Goal: Task Accomplishment & Management: Use online tool/utility

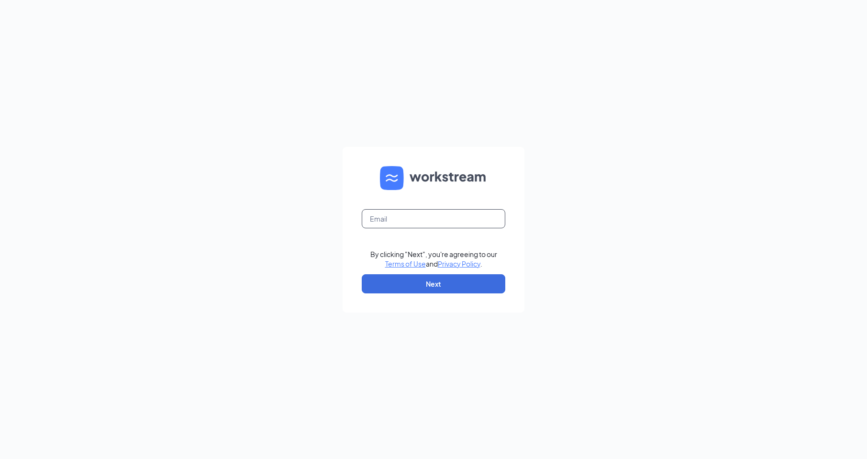
click at [437, 217] on input "text" at bounding box center [434, 218] width 144 height 19
type input "6151@internal-email.com"
click at [438, 285] on button "Next" at bounding box center [434, 283] width 144 height 19
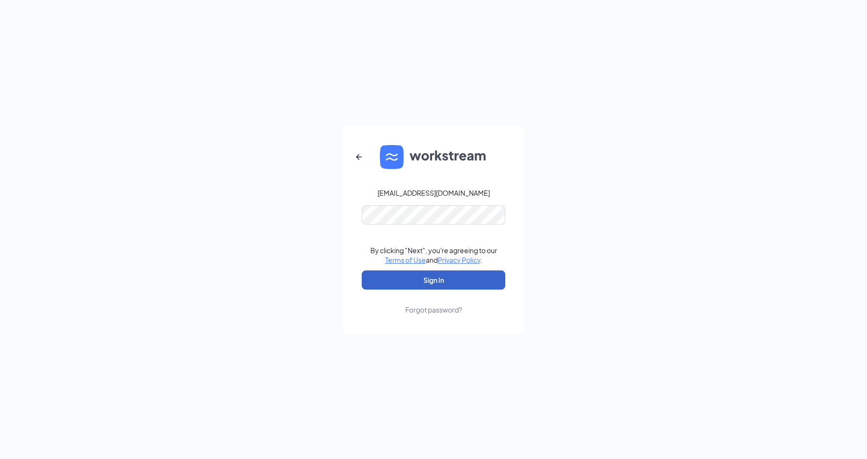
click at [436, 282] on button "Sign In" at bounding box center [434, 279] width 144 height 19
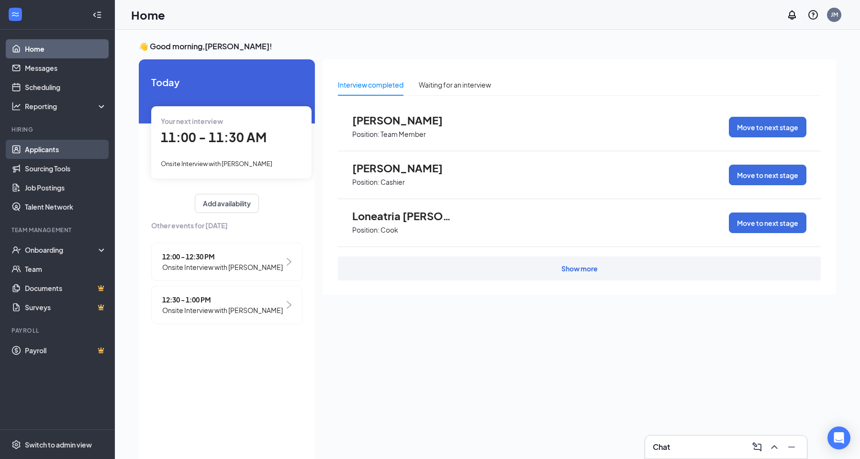
click at [44, 147] on link "Applicants" at bounding box center [66, 149] width 82 height 19
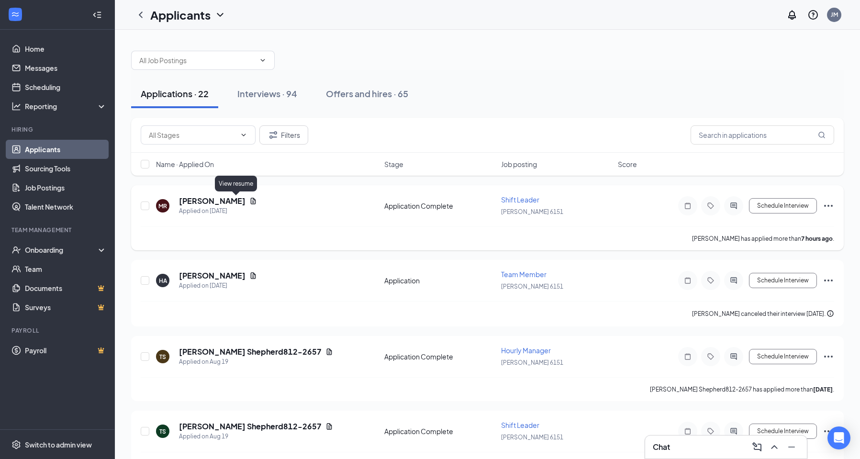
click at [251, 202] on icon "Document" at bounding box center [253, 201] width 5 height 6
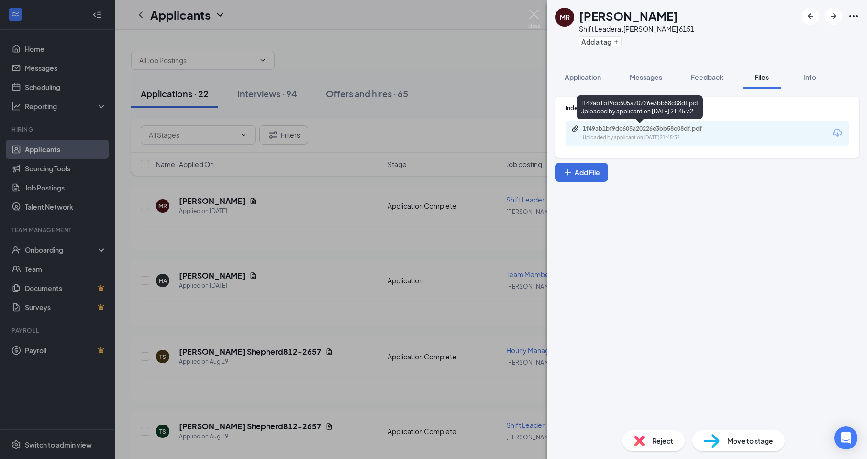
click at [670, 136] on div "Uploaded by applicant on [DATE] 21:45:32" at bounding box center [655, 138] width 144 height 8
click at [595, 73] on span "Application" at bounding box center [583, 77] width 36 height 9
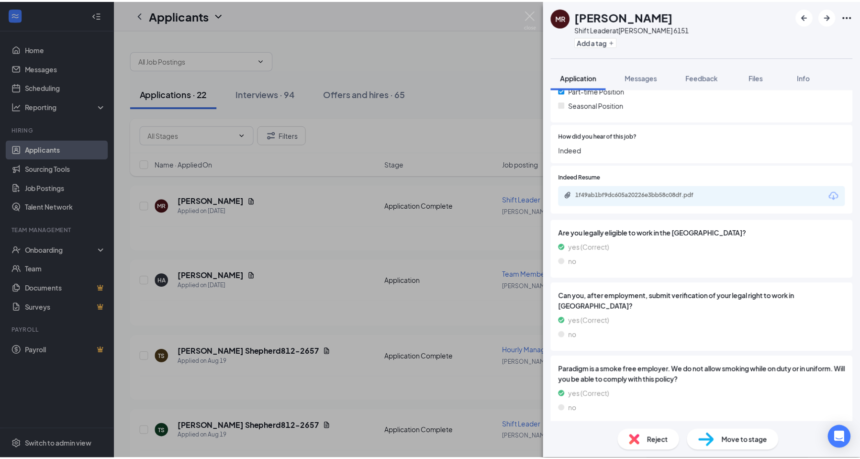
scroll to position [585, 0]
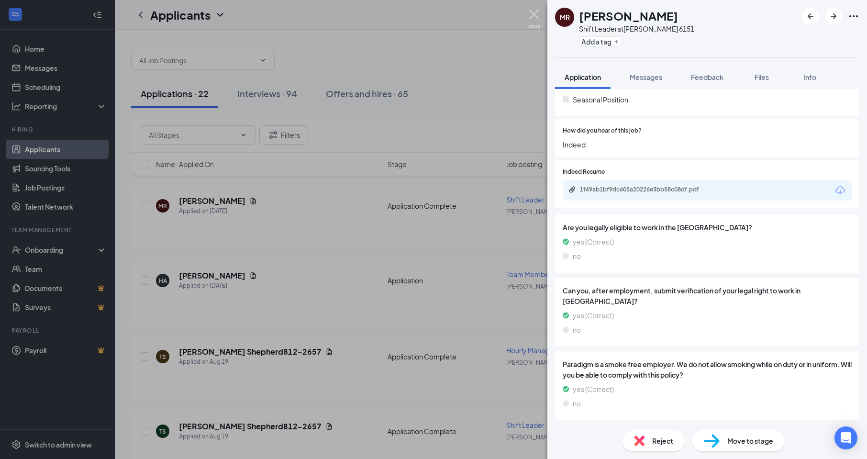
click at [537, 13] on img at bounding box center [534, 19] width 12 height 19
